Goal: Communication & Community: Ask a question

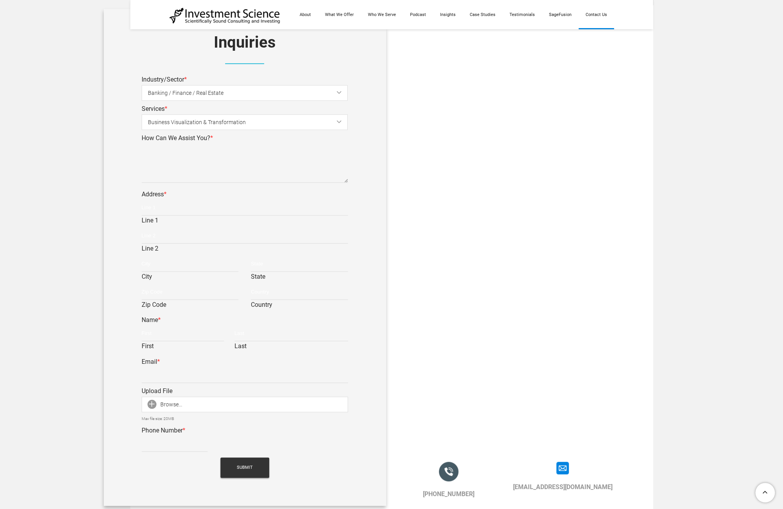
scroll to position [351, 0]
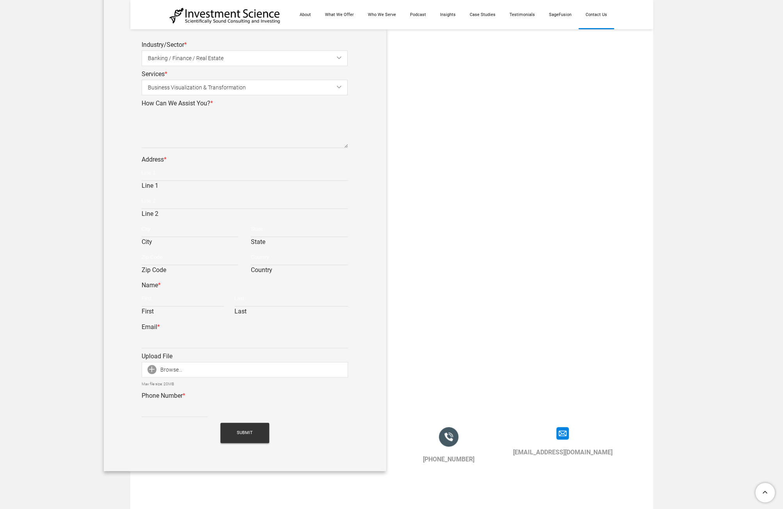
click at [200, 153] on div "Address * Line 1 Line 2 City State Zip Code Country" at bounding box center [245, 187] width 206 height 68
drag, startPoint x: 189, startPoint y: 153, endPoint x: 189, endPoint y: 161, distance: 8.6
click at [189, 165] on input "Line 1" at bounding box center [245, 173] width 206 height 16
type input "[STREET_ADDRESS]"
type input "[GEOGRAPHIC_DATA],"
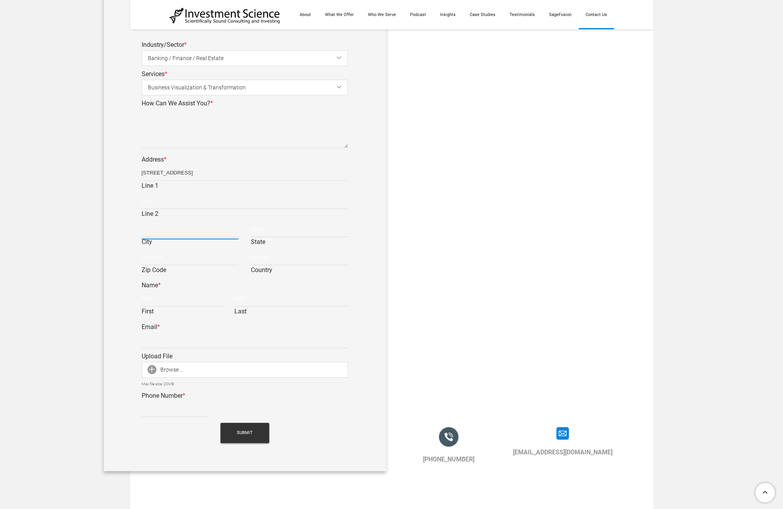
type input "CA"
type input "90012"
type input "[GEOGRAPHIC_DATA]"
type input "[PERSON_NAME]"
type input "Saris"
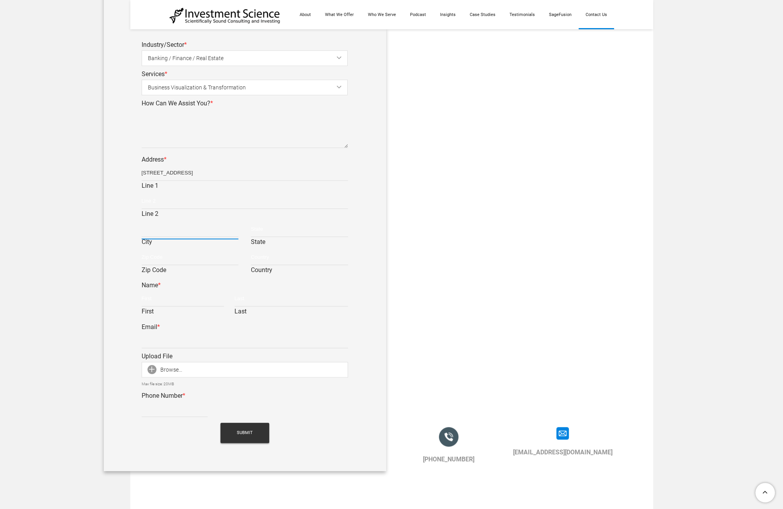
type input "[EMAIL_ADDRESS][DOMAIN_NAME]"
type input "2138672164"
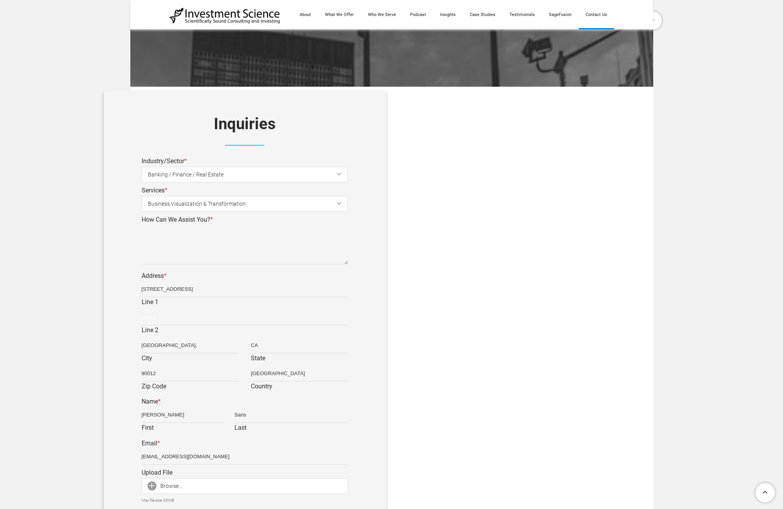
scroll to position [234, 0]
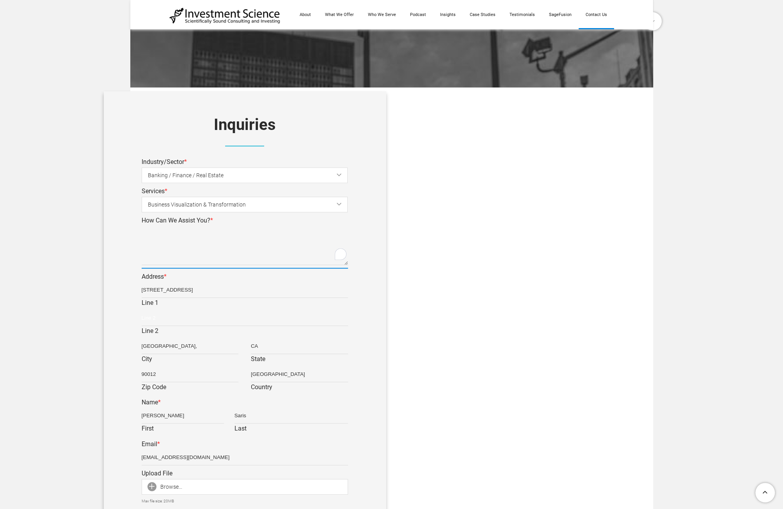
click at [205, 229] on textarea "How Can We Assist You? *" at bounding box center [245, 245] width 206 height 39
paste textarea "Hi there, Can I write a guest article for your website with insights for busine…"
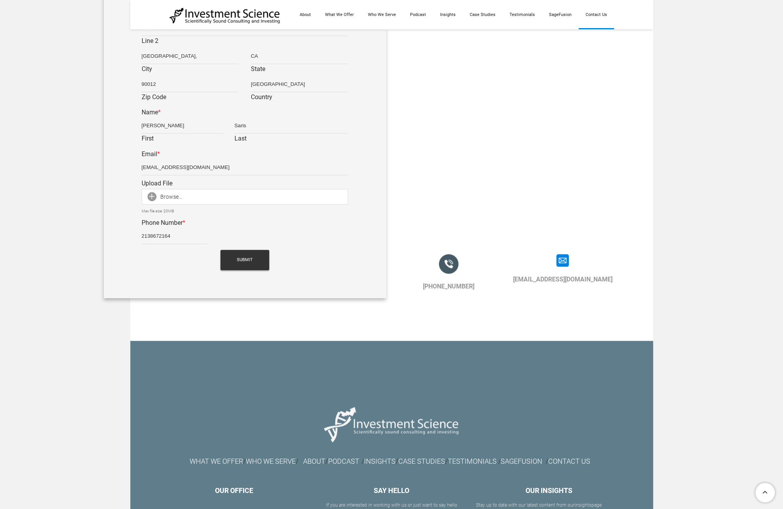
scroll to position [585, 0]
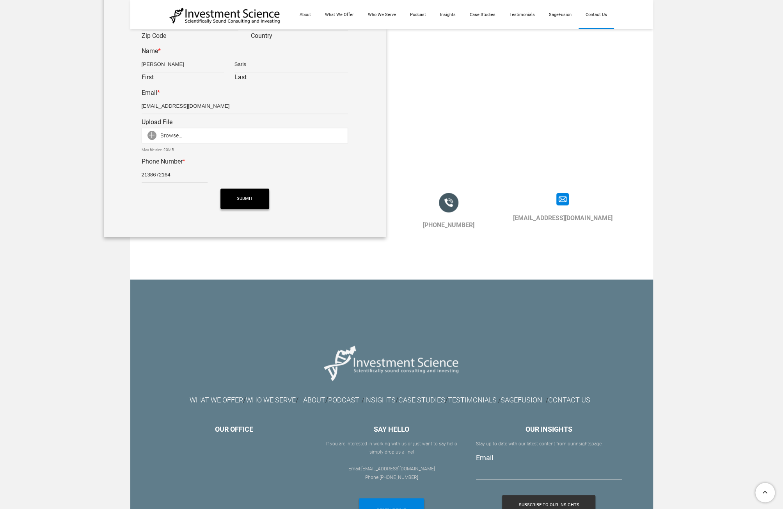
type textarea "Hi there, Can I write a guest article for your website with insights for busine…"
click at [249, 188] on span "Submit" at bounding box center [245, 198] width 16 height 20
